Goal: Book appointment/travel/reservation

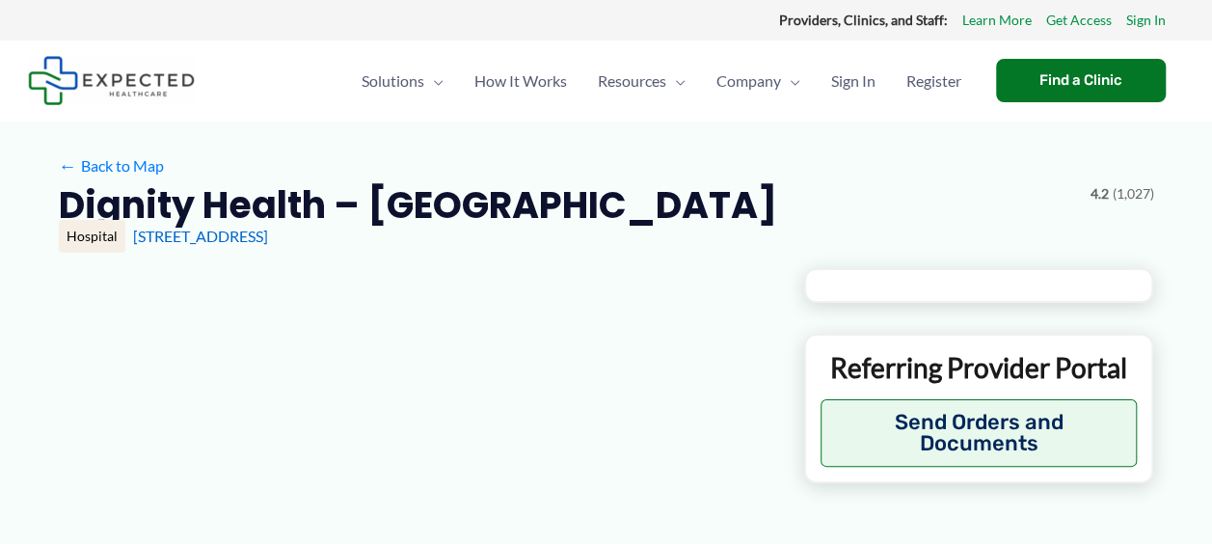
type input "**********"
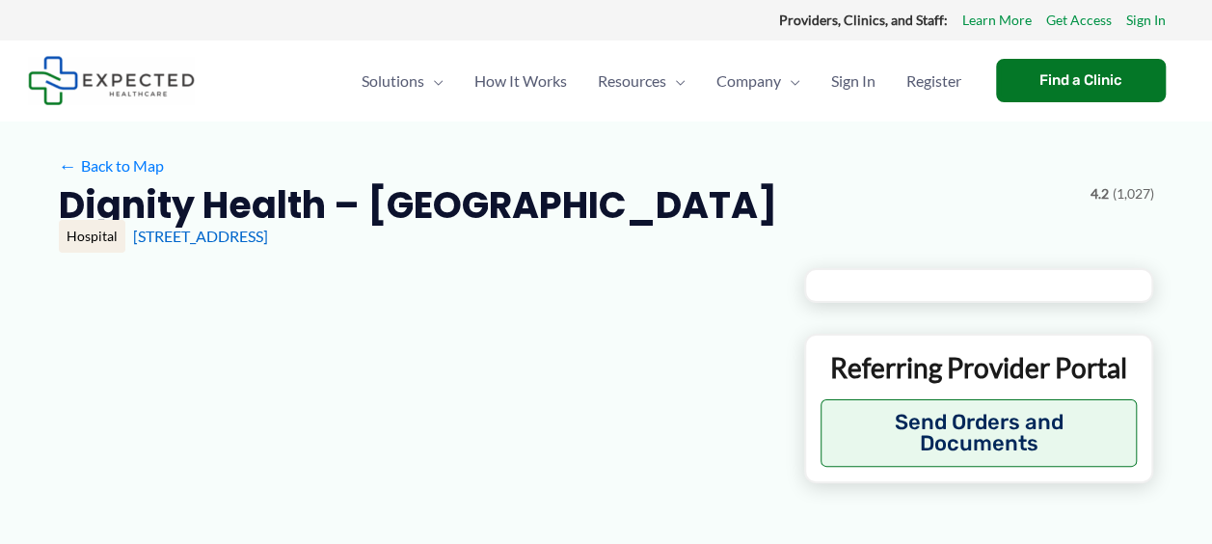
type input "**********"
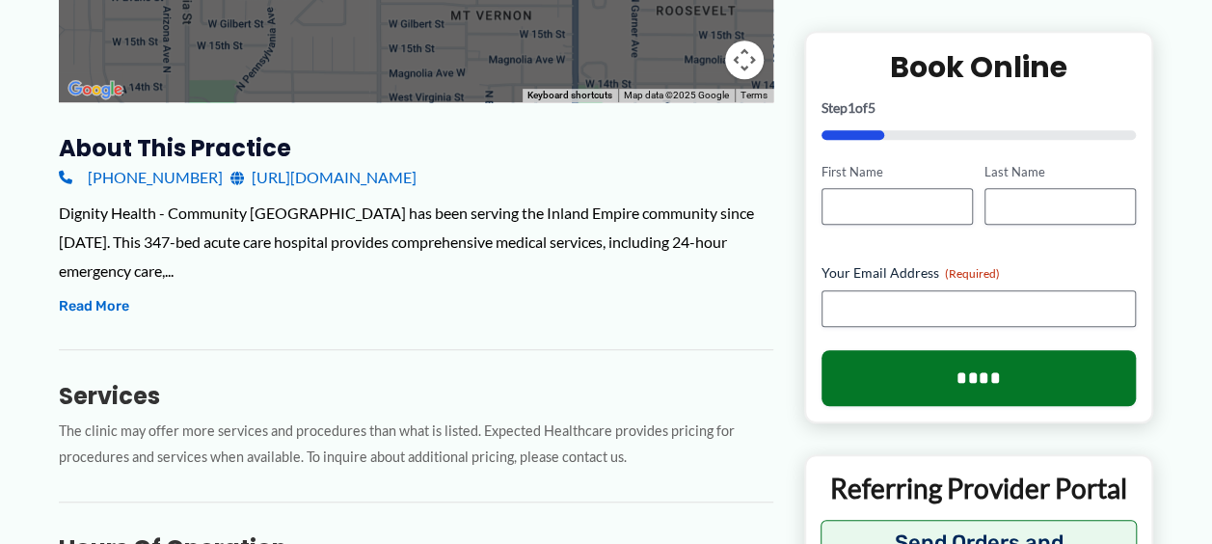
scroll to position [579, 0]
